Goal: Contribute content

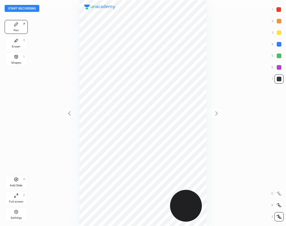
scroll to position [226, 194]
click at [23, 212] on div "Settings" at bounding box center [16, 215] width 23 height 14
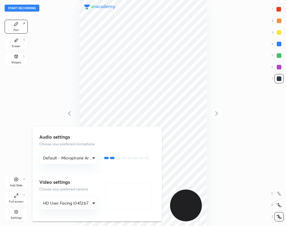
click at [56, 102] on div at bounding box center [143, 113] width 286 height 226
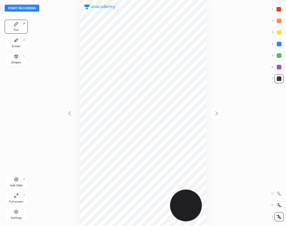
click at [36, 7] on button "Start recording" at bounding box center [22, 8] width 35 height 7
click at [26, 182] on div "Add Slide H" at bounding box center [16, 182] width 23 height 14
click at [67, 117] on div at bounding box center [69, 113] width 12 height 12
click at [213, 112] on icon at bounding box center [216, 113] width 7 height 7
click at [71, 113] on icon at bounding box center [69, 113] width 7 height 7
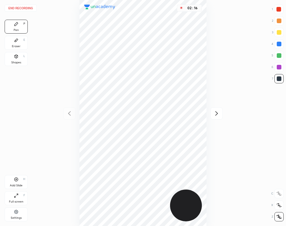
click at [217, 114] on icon at bounding box center [216, 113] width 7 height 7
click at [8, 41] on div "Eraser E" at bounding box center [16, 43] width 23 height 14
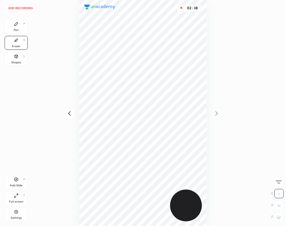
click at [18, 29] on div "Pen" at bounding box center [16, 30] width 5 height 3
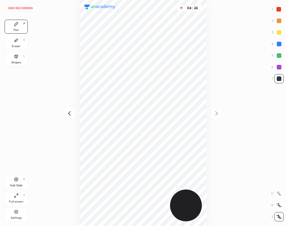
click at [10, 44] on div "Eraser E" at bounding box center [16, 43] width 23 height 14
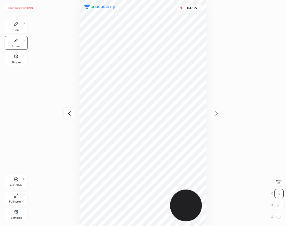
click at [14, 28] on div "Pen P" at bounding box center [16, 27] width 23 height 14
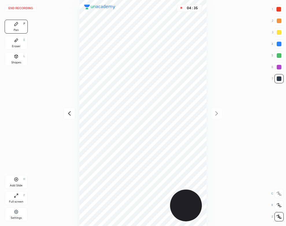
click at [28, 7] on button "End recording" at bounding box center [21, 8] width 32 height 7
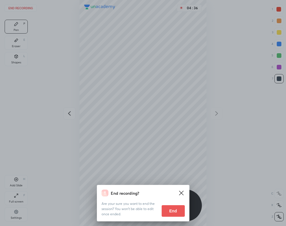
click at [173, 208] on button "End" at bounding box center [173, 211] width 23 height 12
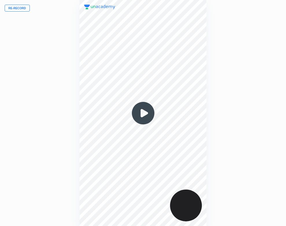
click at [141, 113] on img at bounding box center [143, 113] width 28 height 28
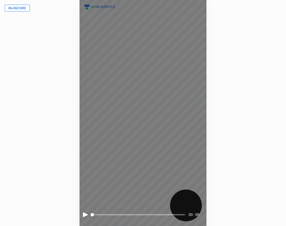
click at [83, 215] on div at bounding box center [85, 214] width 5 height 5
